Goal: Navigation & Orientation: Find specific page/section

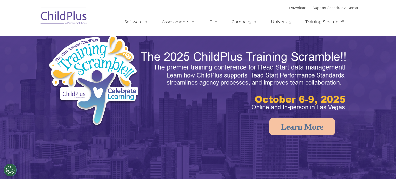
select select "MEDIUM"
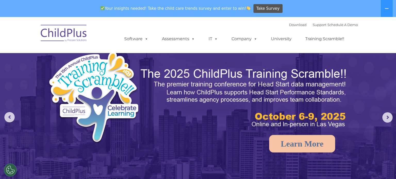
click at [289, 27] on div "Download Support | Schedule A Demo " at bounding box center [323, 25] width 69 height 8
click at [289, 24] on link "Download" at bounding box center [298, 25] width 18 height 4
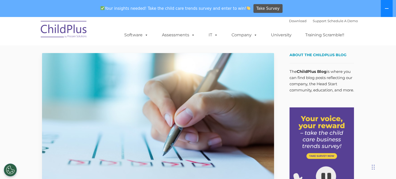
click at [388, 11] on button at bounding box center [387, 8] width 12 height 17
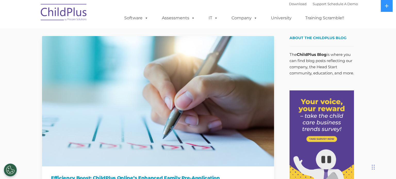
click at [292, 4] on link "Download" at bounding box center [298, 4] width 18 height 4
click at [311, 1] on div "Download Support | Schedule A Demo " at bounding box center [323, 4] width 69 height 8
click at [313, 5] on link "Support" at bounding box center [320, 4] width 14 height 4
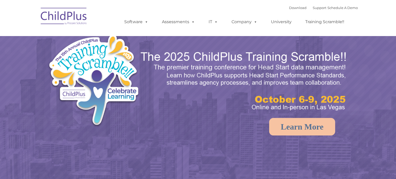
select select "MEDIUM"
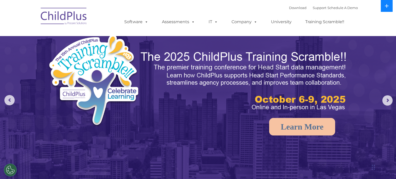
click at [389, 7] on icon at bounding box center [387, 6] width 4 height 4
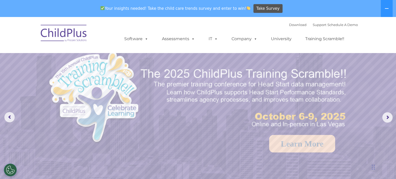
click at [364, 35] on nav "Download Support | Schedule A Demo  MENU MENU Software ChildPlus: The original…" at bounding box center [198, 35] width 396 height 36
